Goal: Task Accomplishment & Management: Manage account settings

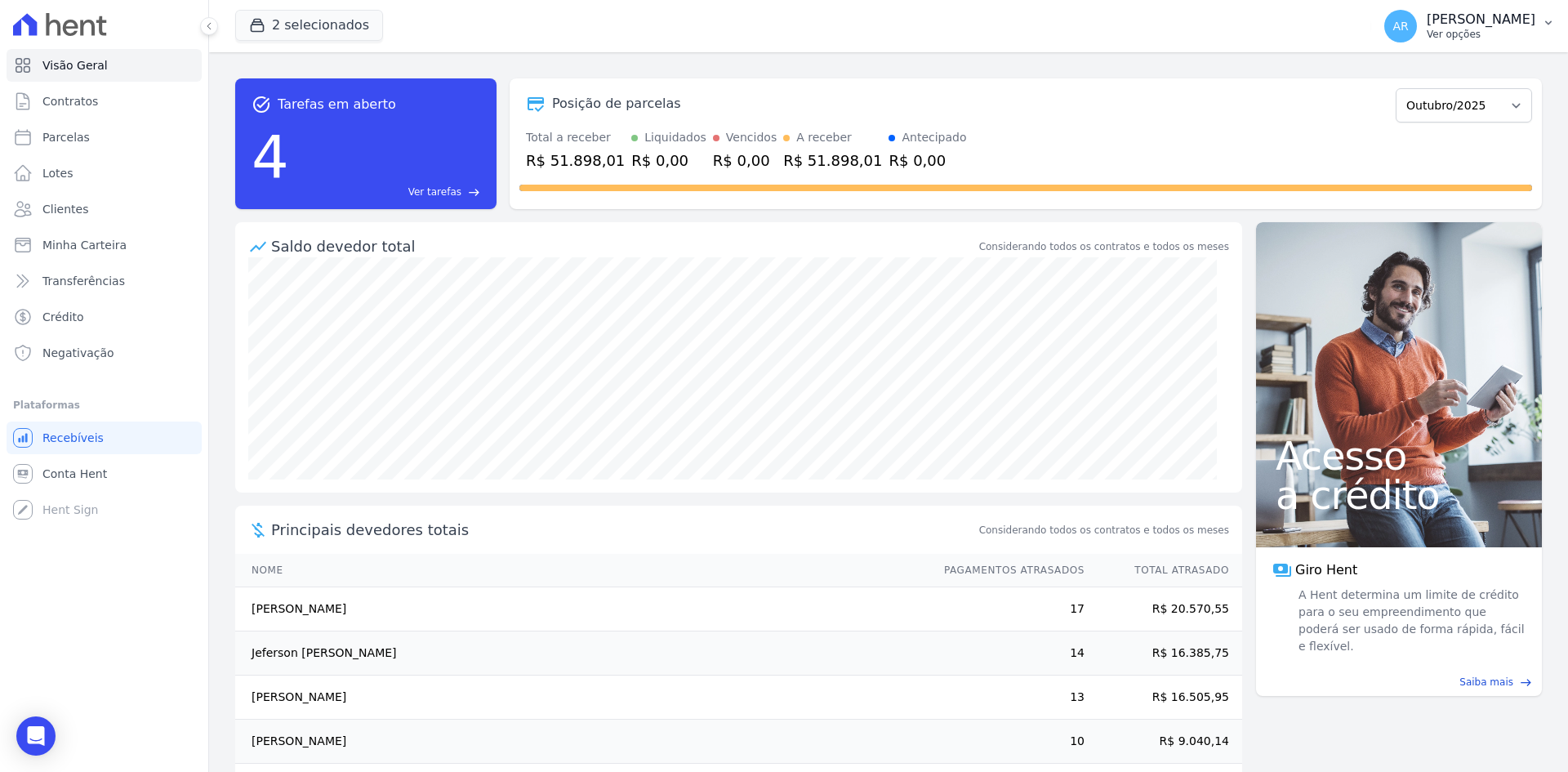
click at [1452, 26] on p "[PERSON_NAME]" at bounding box center [1481, 19] width 109 height 16
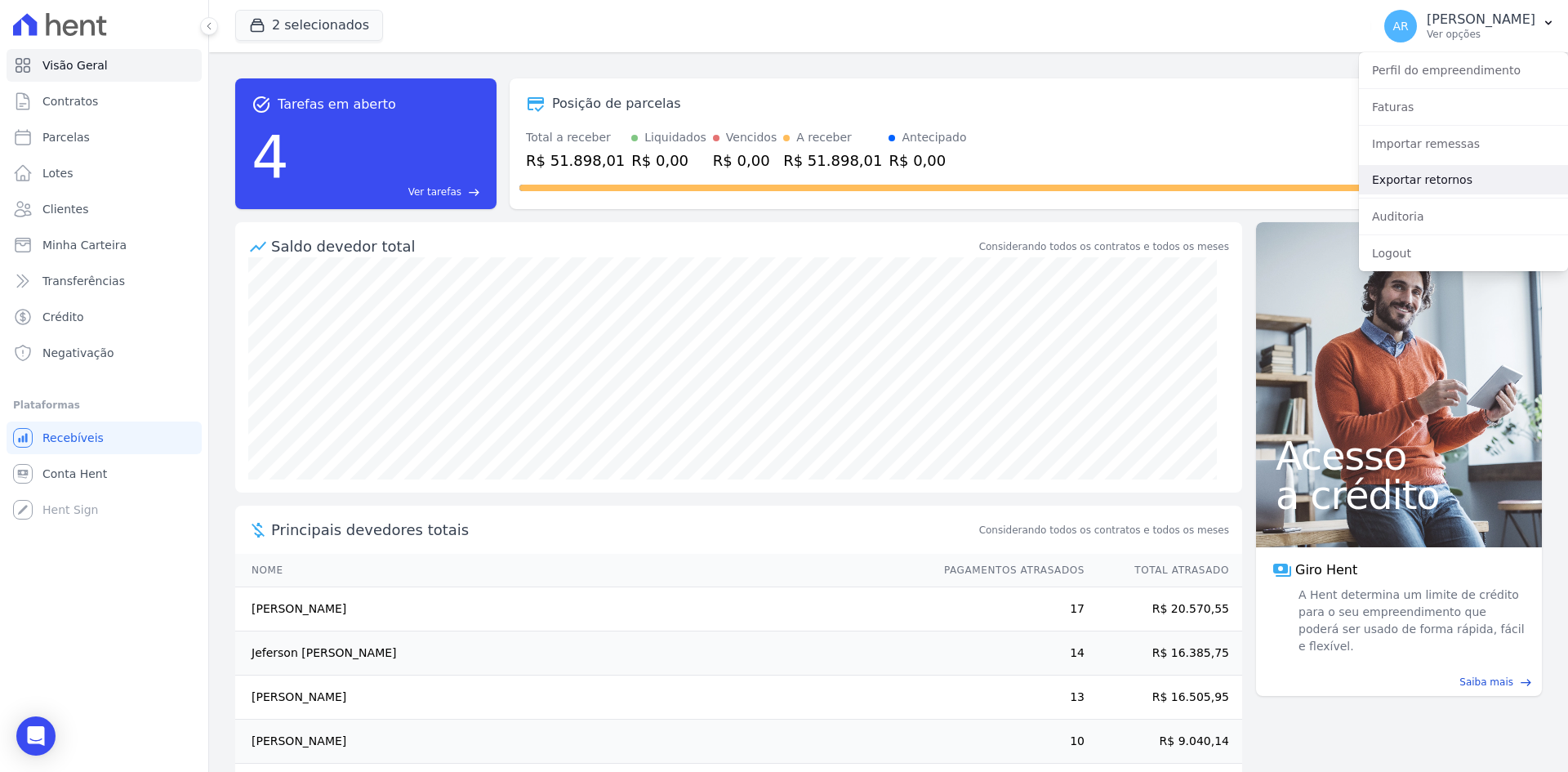
click at [1404, 184] on link "Exportar retornos" at bounding box center [1463, 179] width 209 height 29
click at [1397, 170] on link "Exportar retornos" at bounding box center [1463, 179] width 209 height 29
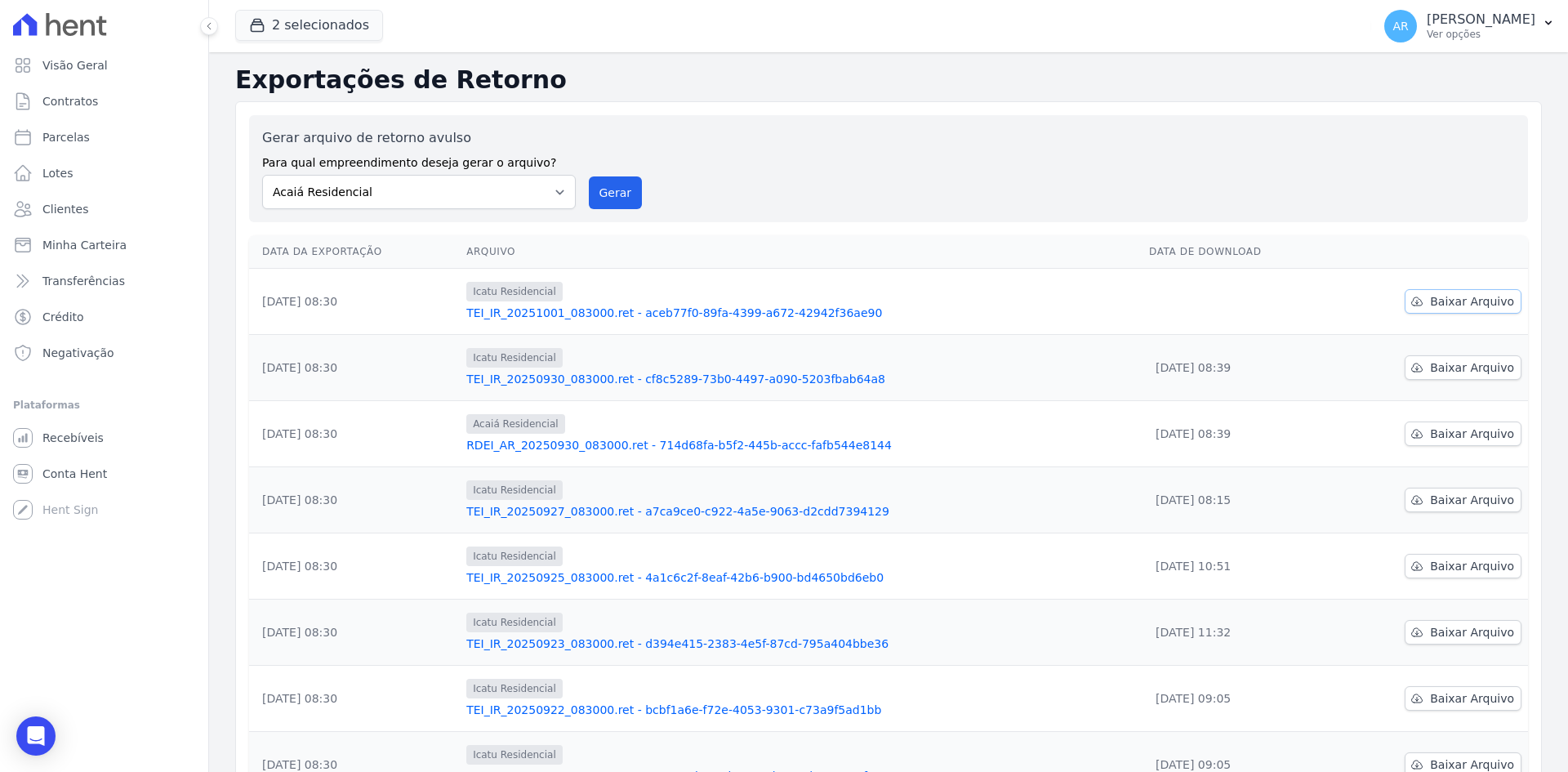
click at [1433, 304] on span "Baixar Arquivo" at bounding box center [1472, 301] width 84 height 16
click at [78, 64] on span "Visão Geral" at bounding box center [75, 65] width 66 height 16
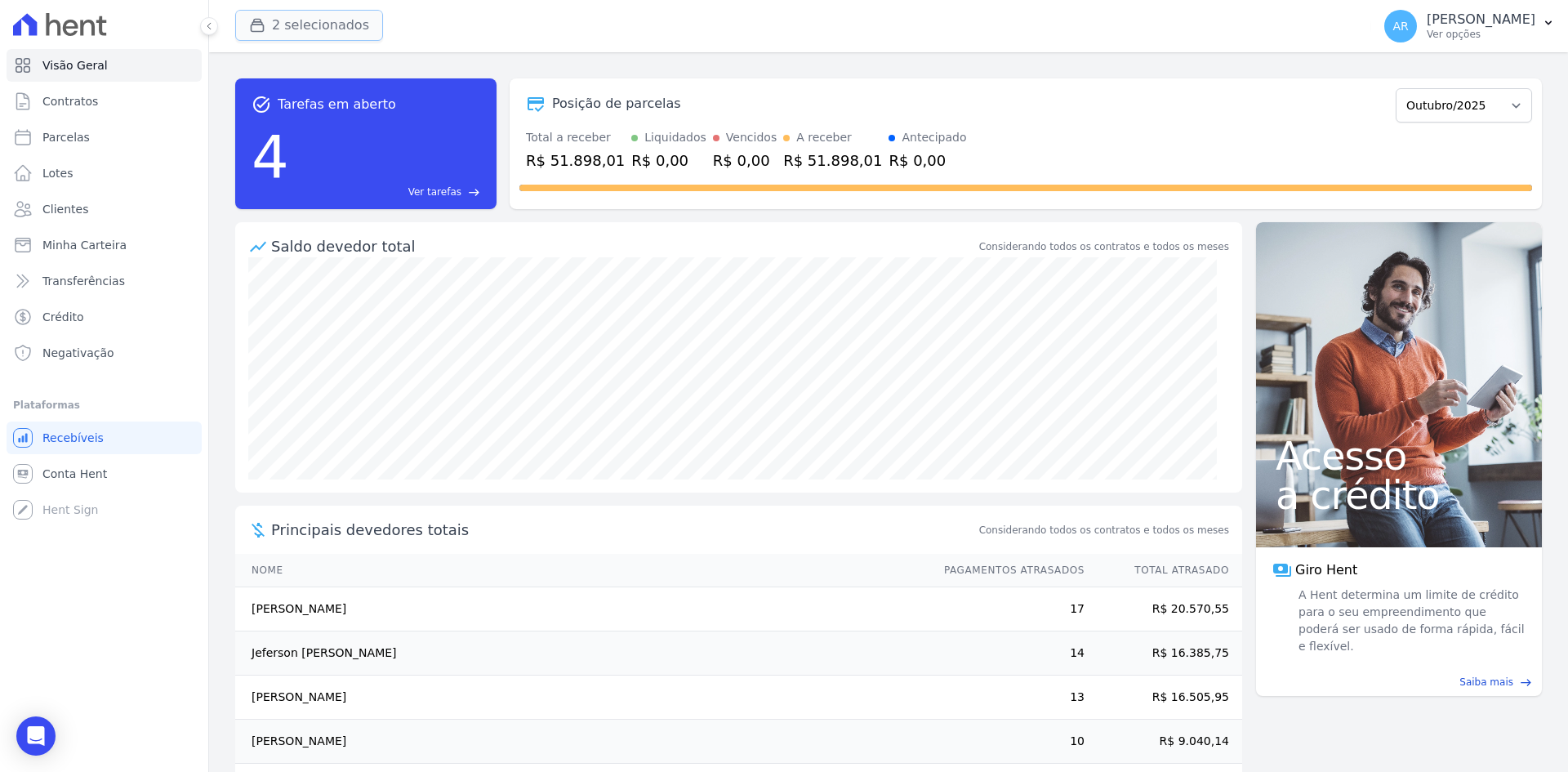
click at [330, 29] on button "2 selecionados" at bounding box center [309, 25] width 147 height 31
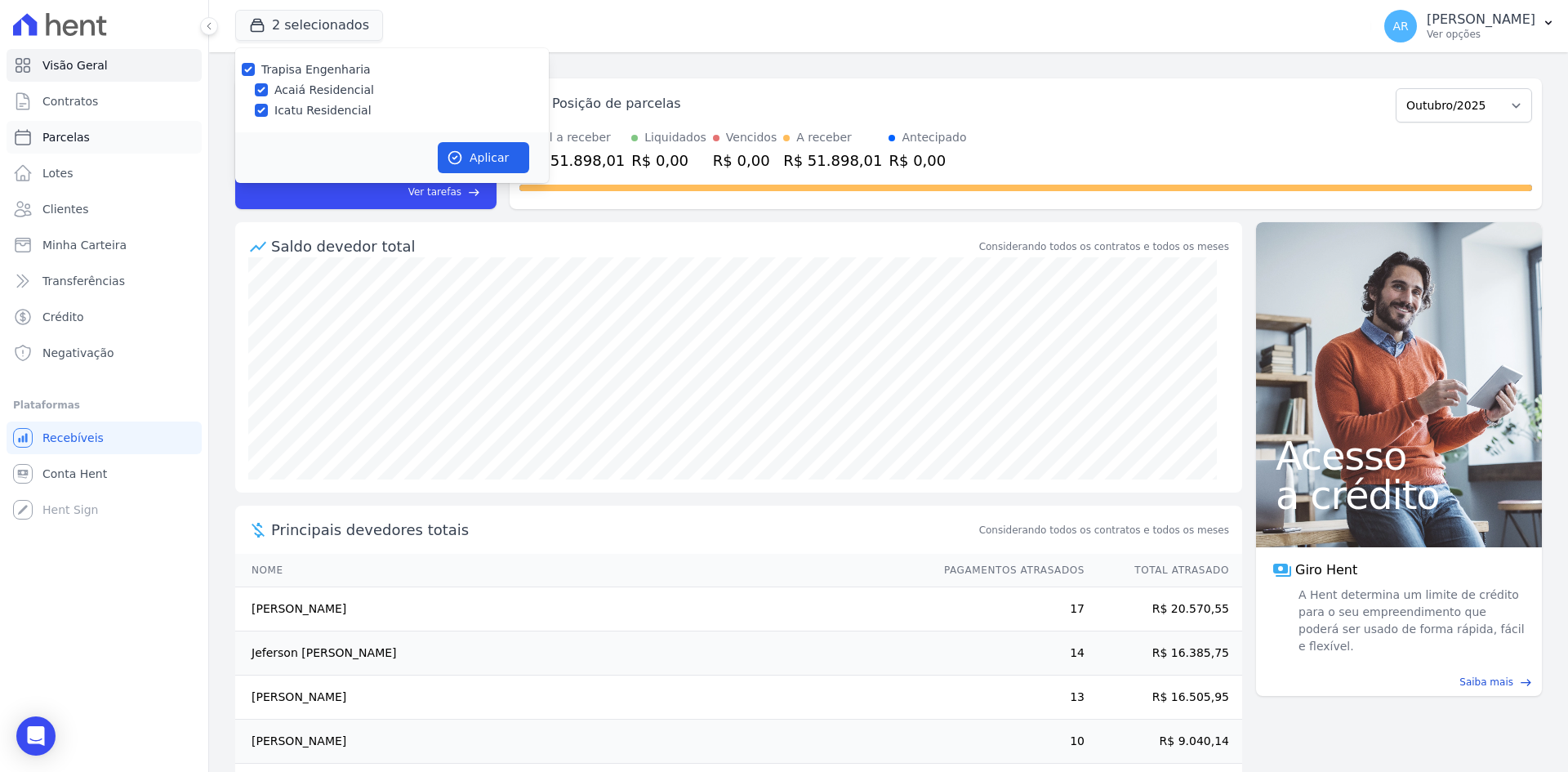
click at [109, 140] on link "Parcelas" at bounding box center [104, 137] width 195 height 33
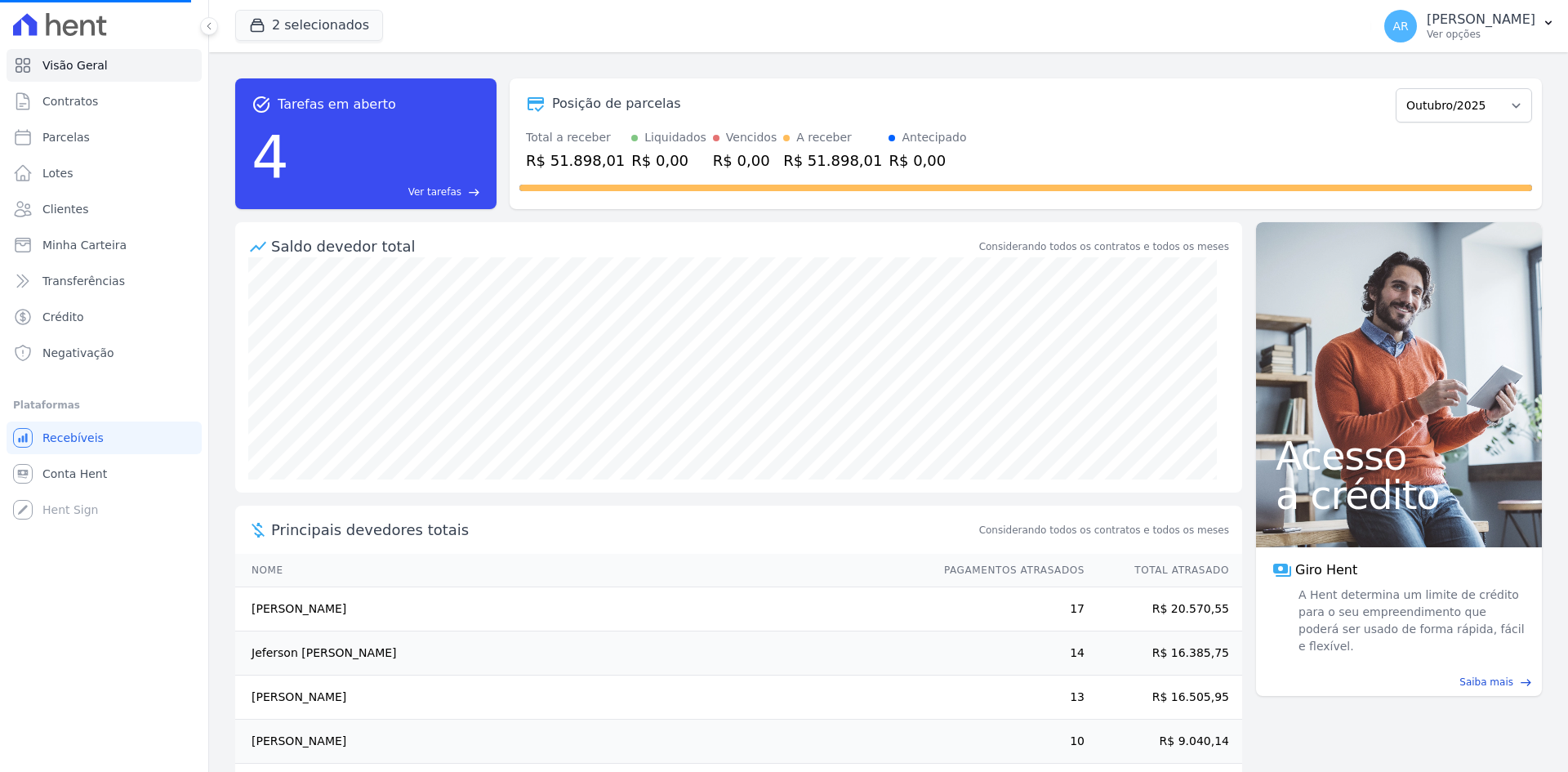
select select
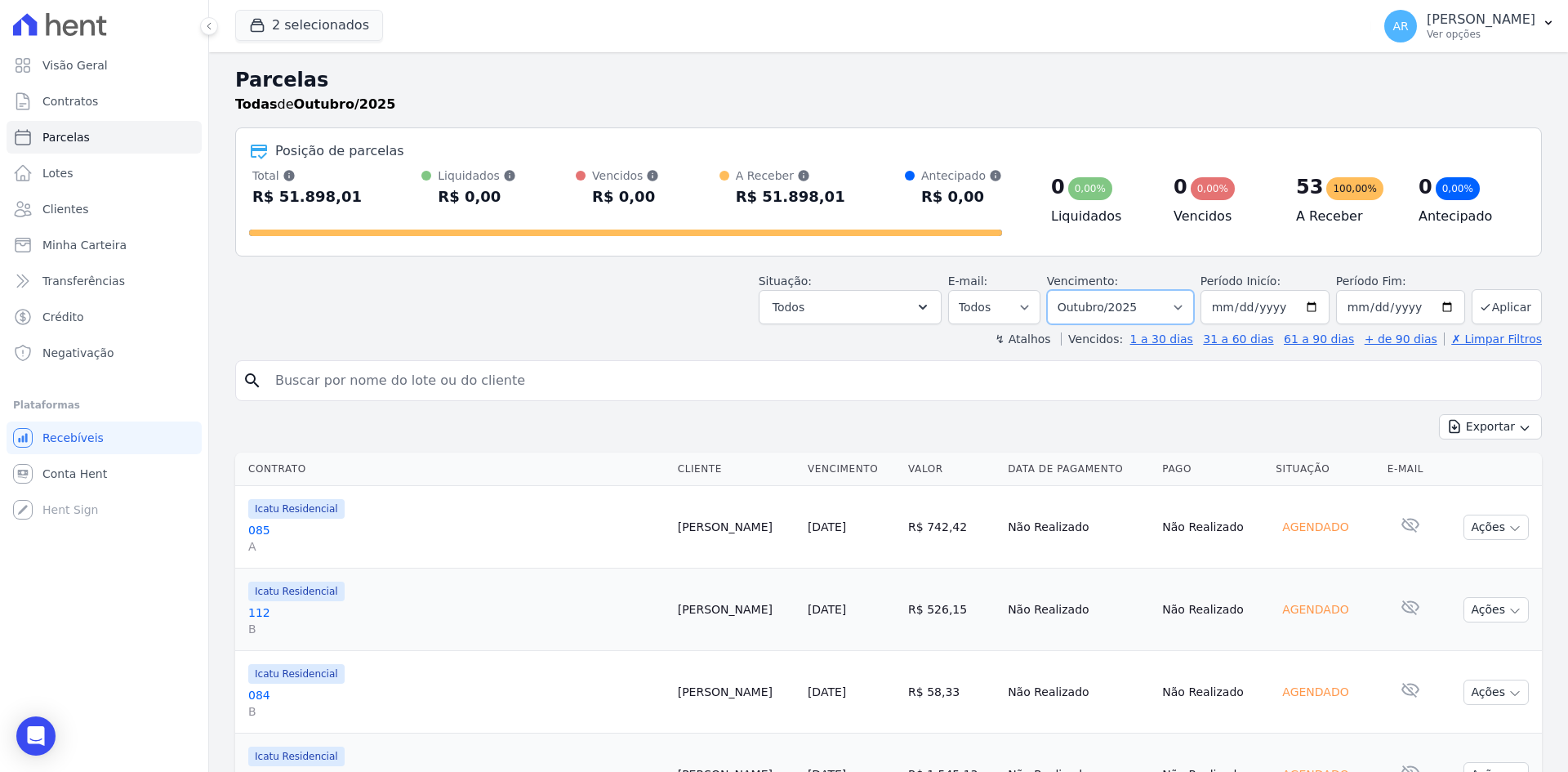
click at [1104, 315] on select "Filtrar por período ──────── Todos os meses Fevereiro/2024 Março/2024 Abril/202…" at bounding box center [1121, 307] width 147 height 35
select select "09/2025"
click at [1058, 290] on select "Filtrar por período ──────── Todos os meses Fevereiro/2024 Março/2024 Abril/202…" at bounding box center [1121, 307] width 147 height 35
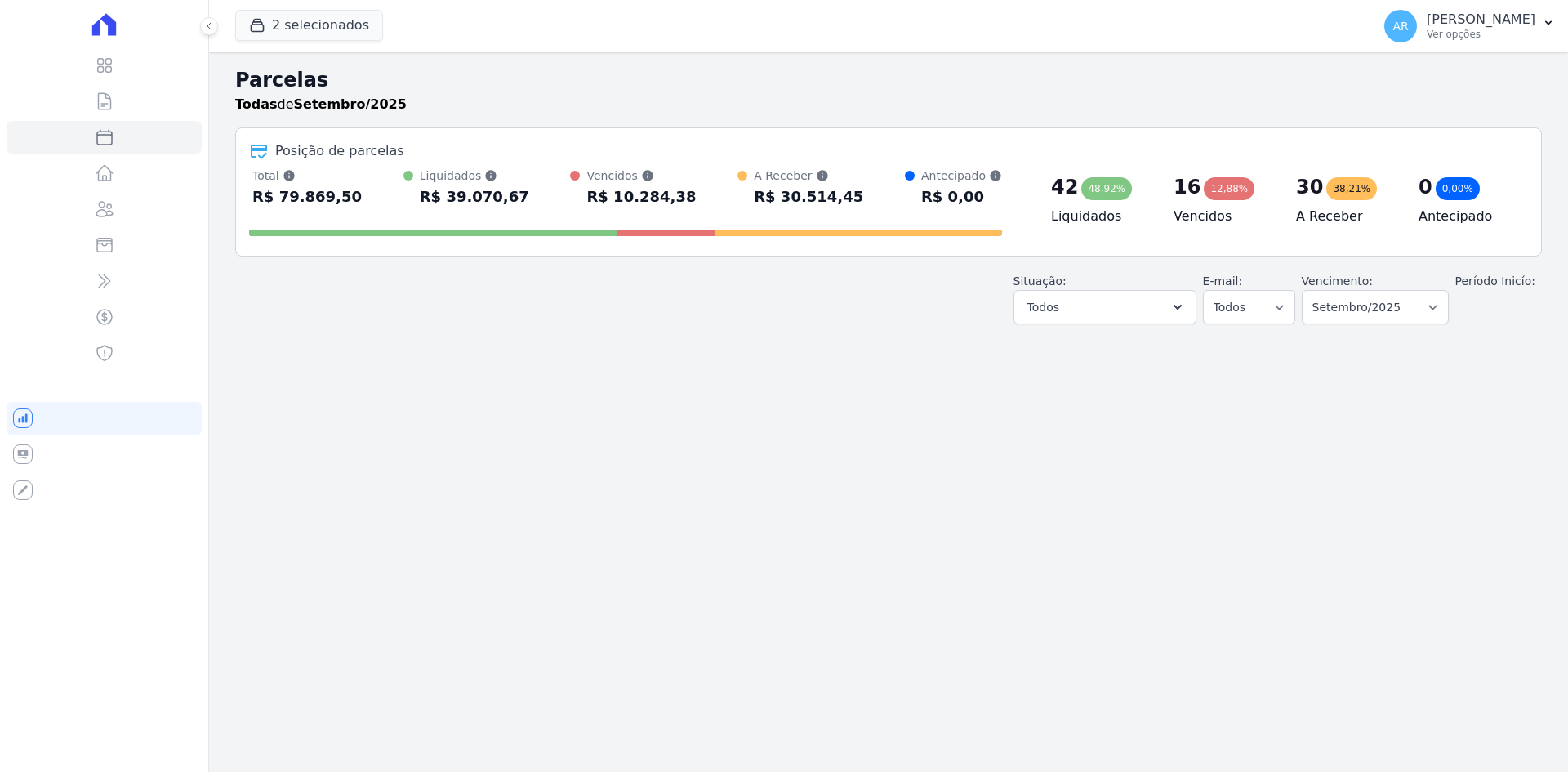
select select
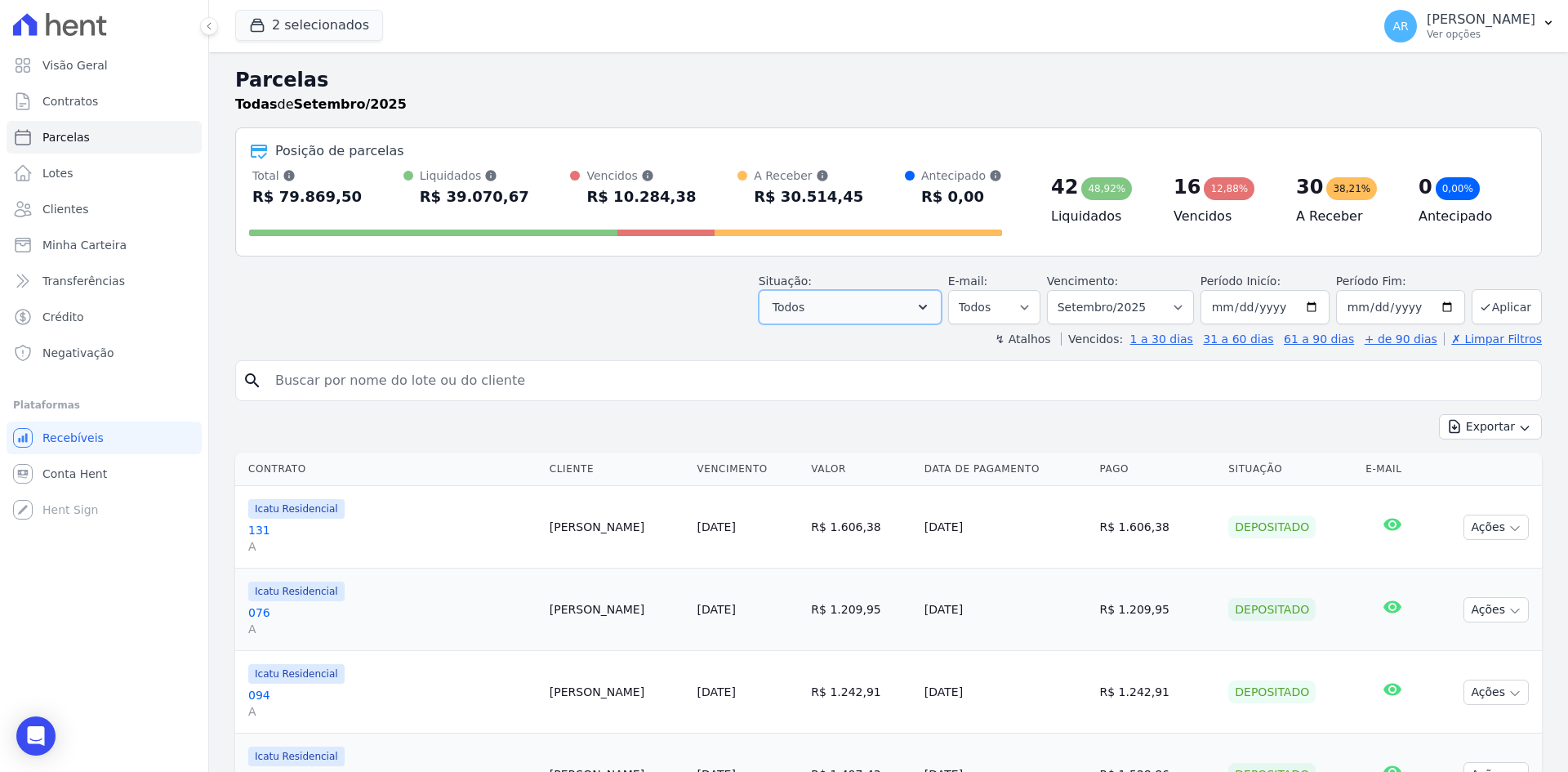
click at [863, 317] on button "Todos" at bounding box center [850, 307] width 183 height 35
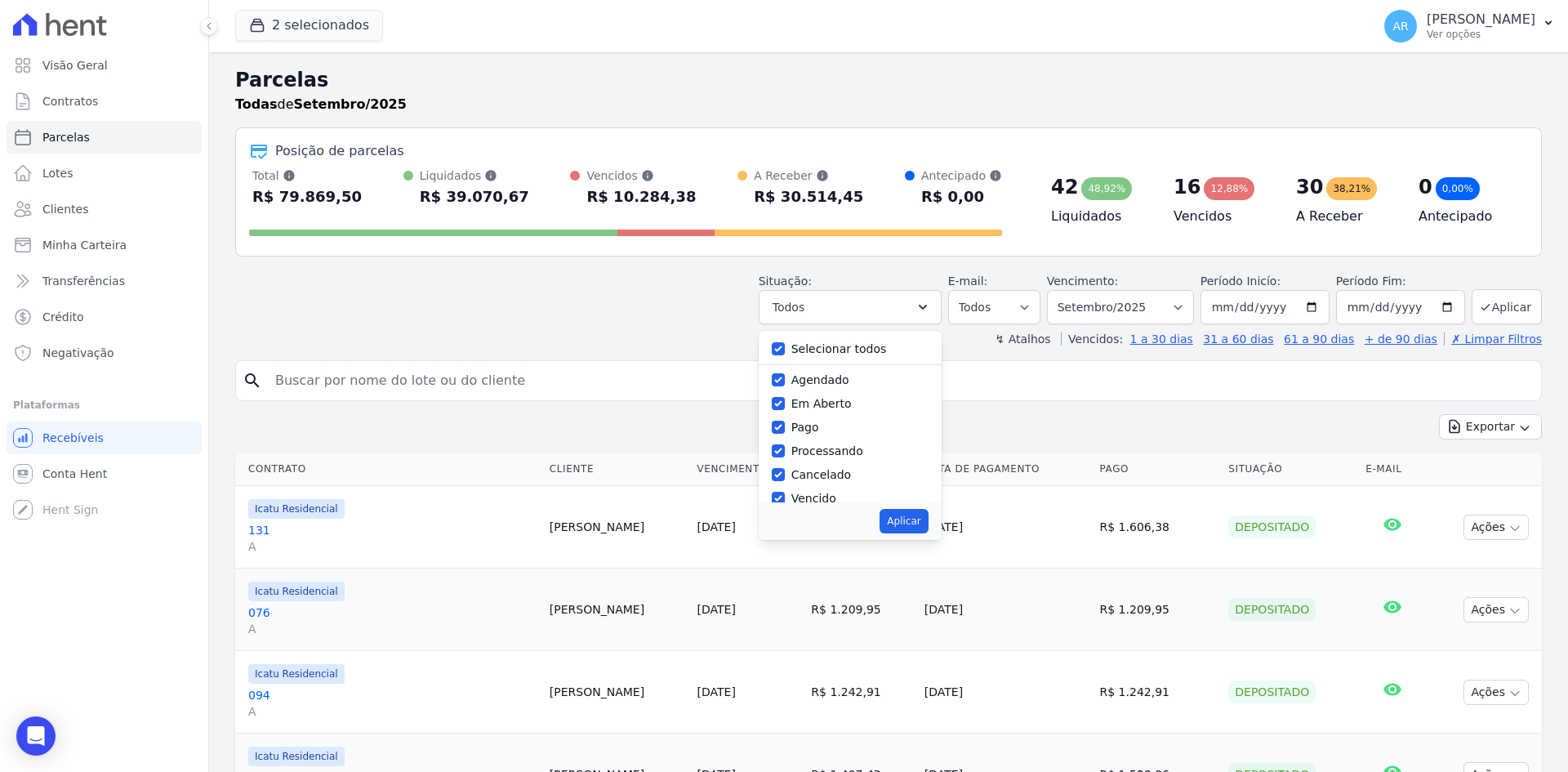
click at [815, 380] on label "Agendado" at bounding box center [820, 380] width 58 height 13
click at [784, 380] on input "Agendado" at bounding box center [778, 380] width 13 height 13
checkbox input "false"
click at [907, 522] on button "Aplicar" at bounding box center [903, 521] width 48 height 24
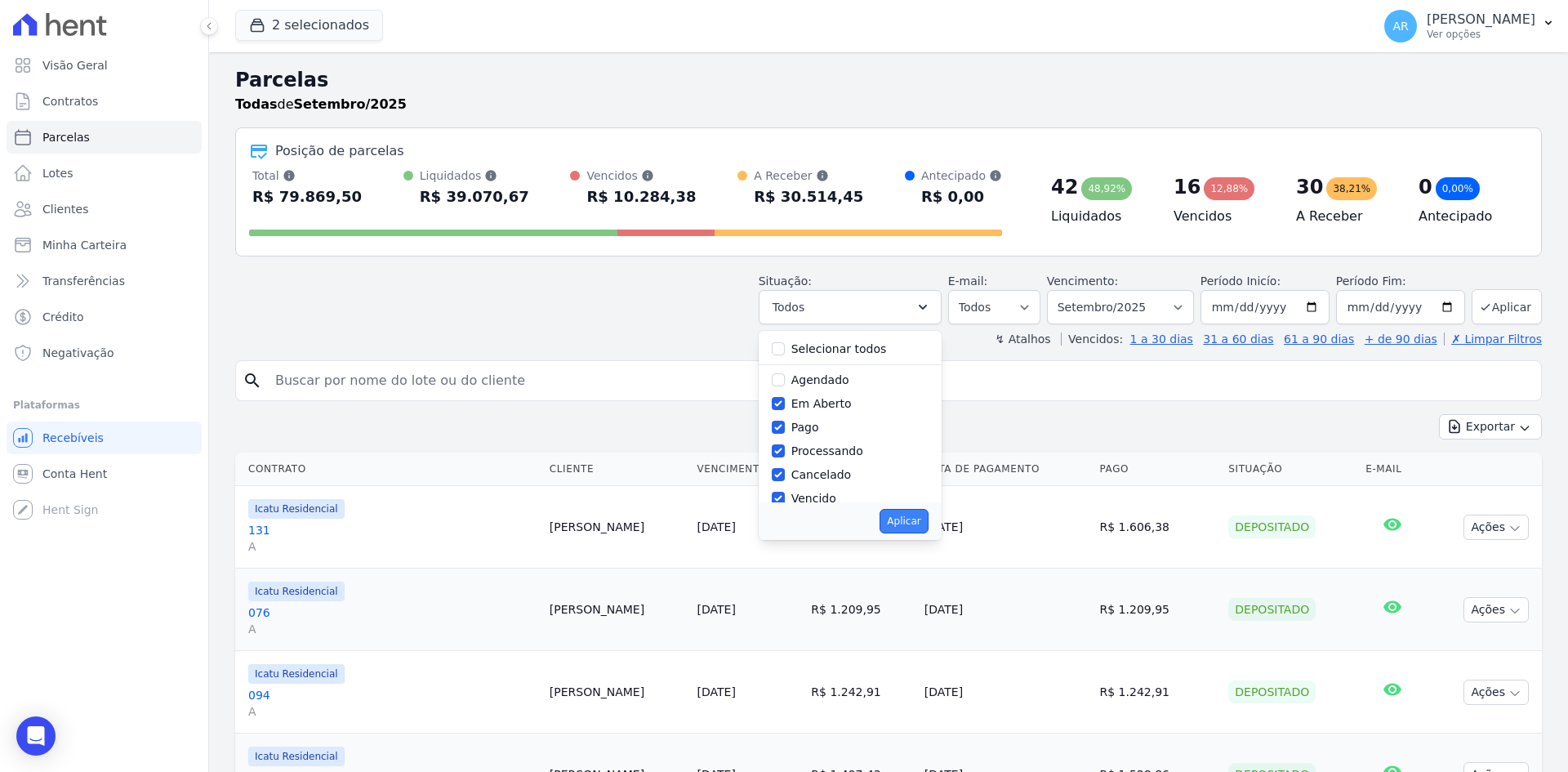
select select "pending"
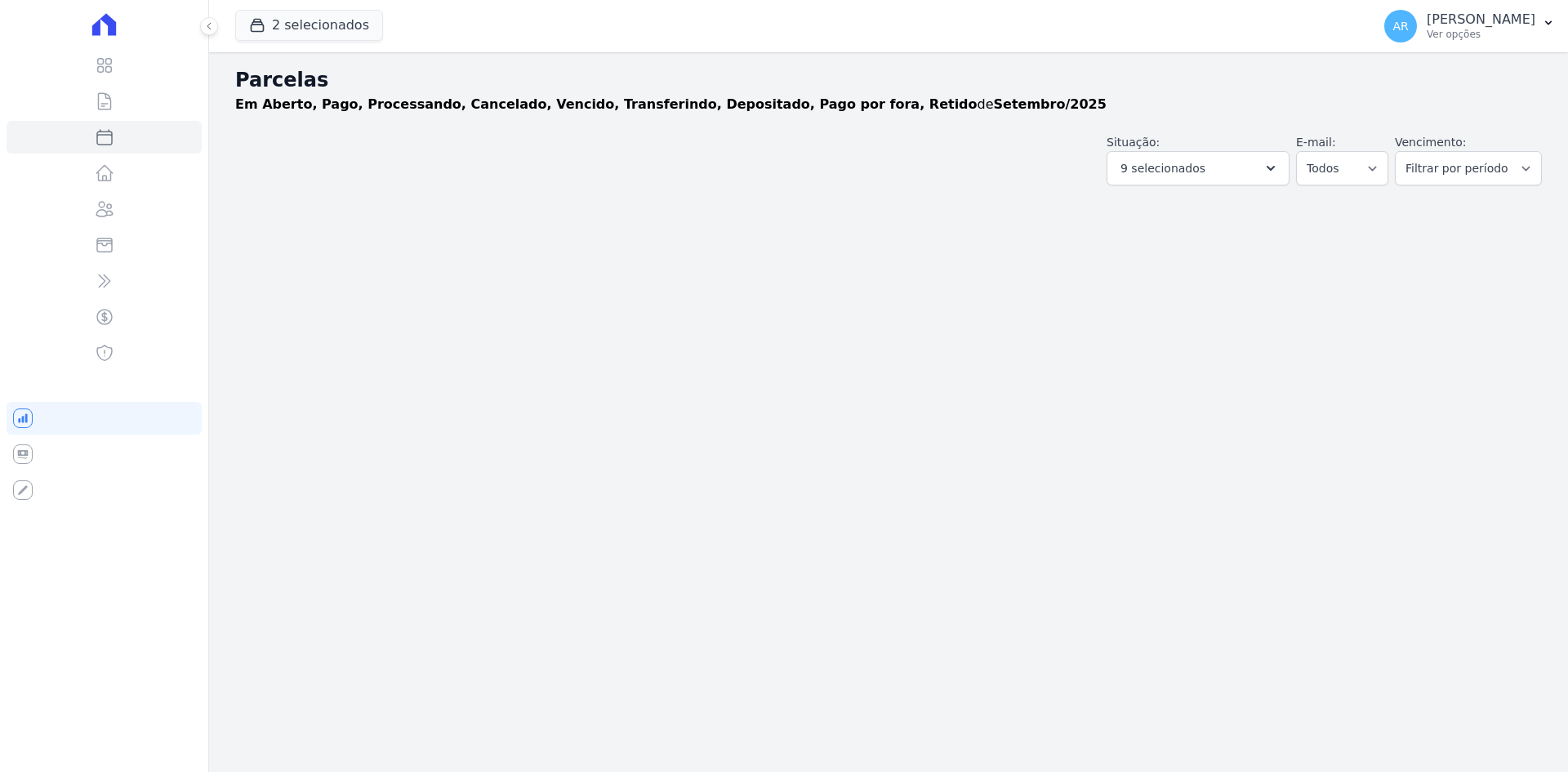
select select
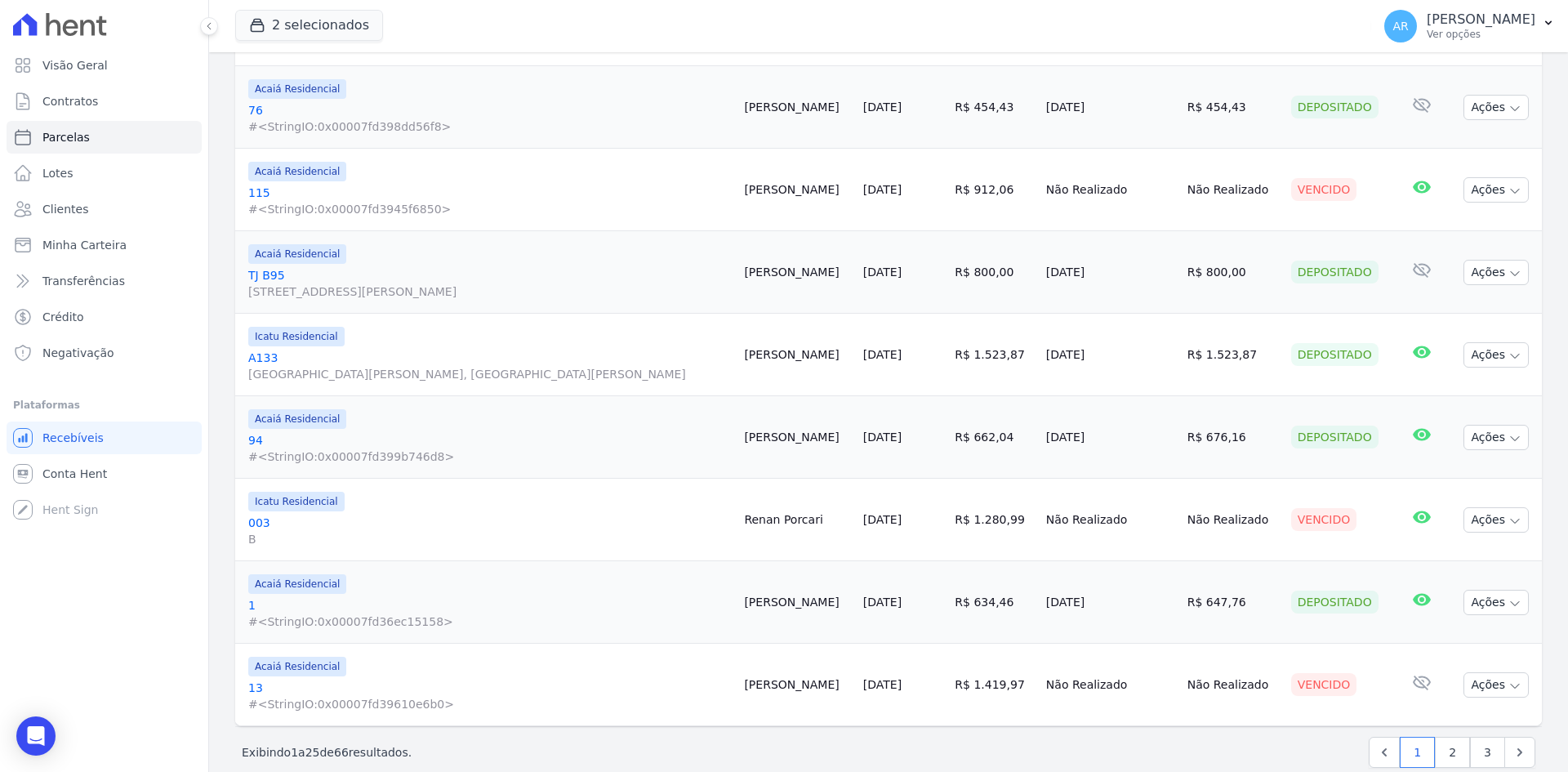
scroll to position [1710, 0]
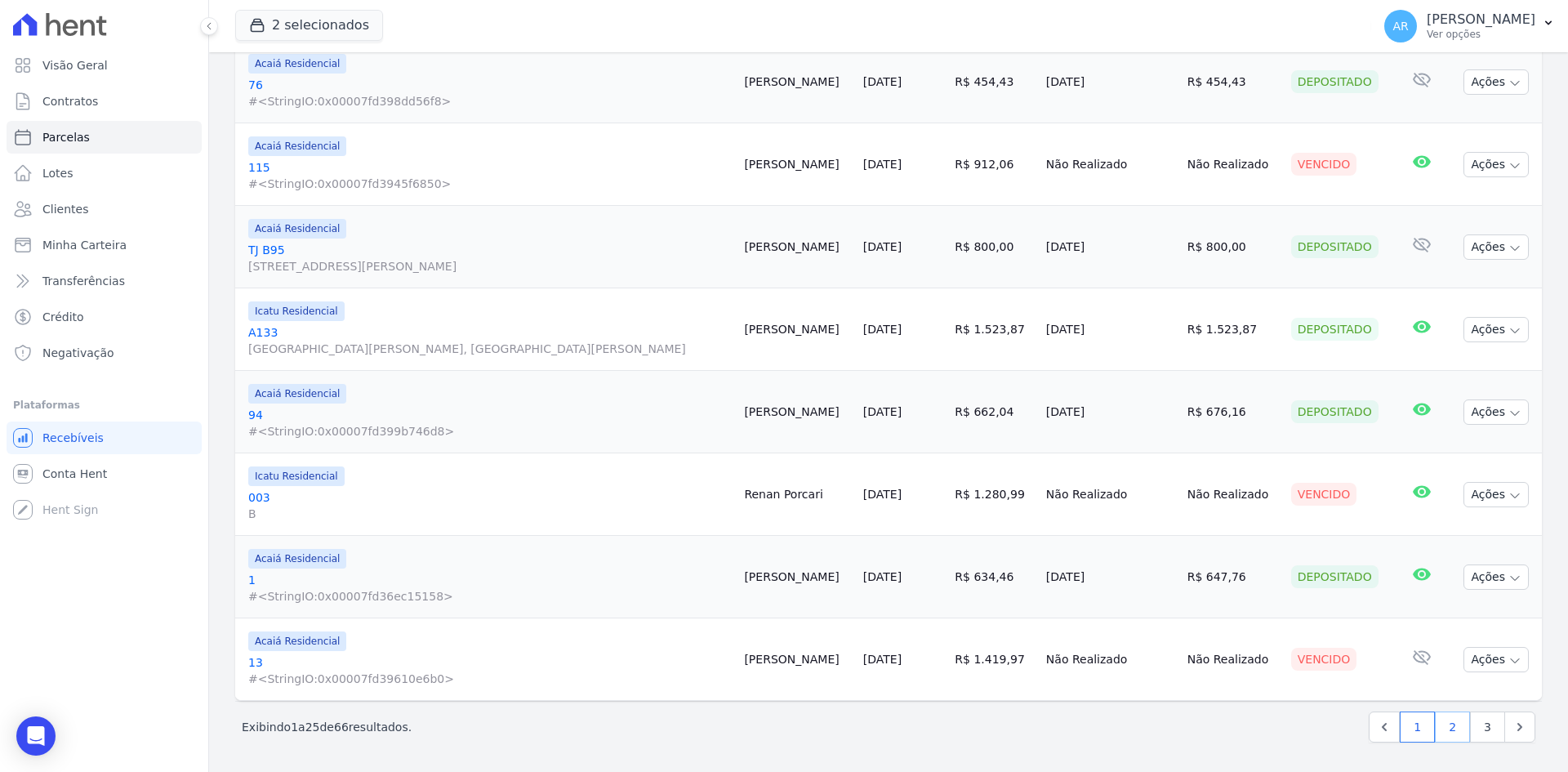
click at [1452, 731] on link "2" at bounding box center [1452, 727] width 35 height 31
select select
